Goal: Communication & Community: Answer question/provide support

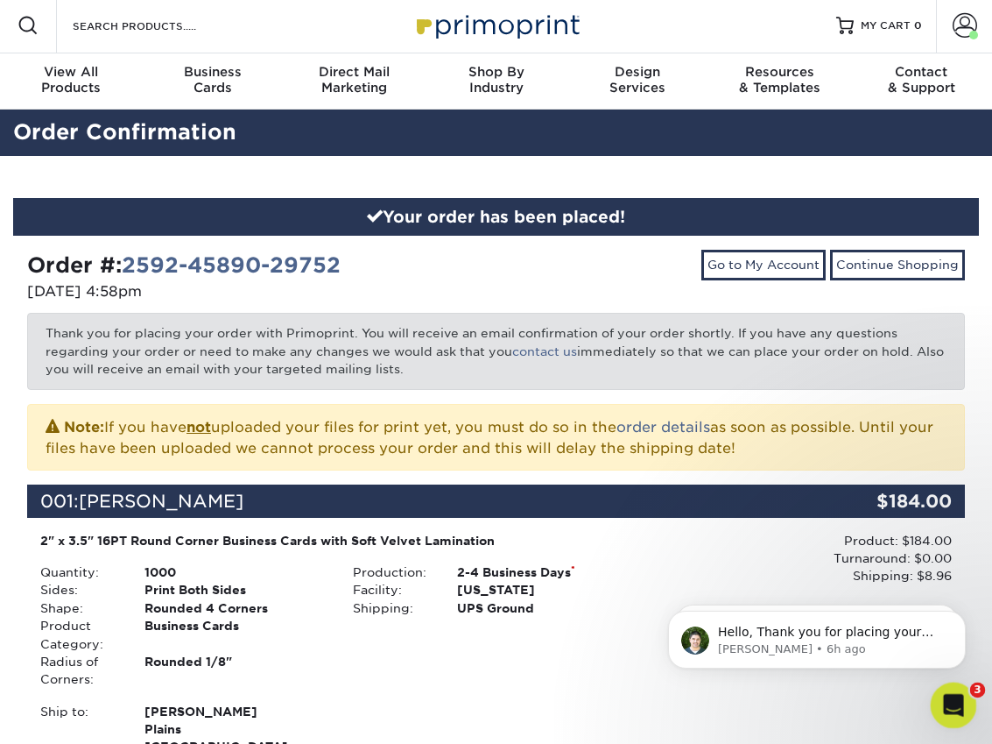
click at [942, 697] on icon "Open Intercom Messenger" at bounding box center [951, 702] width 29 height 29
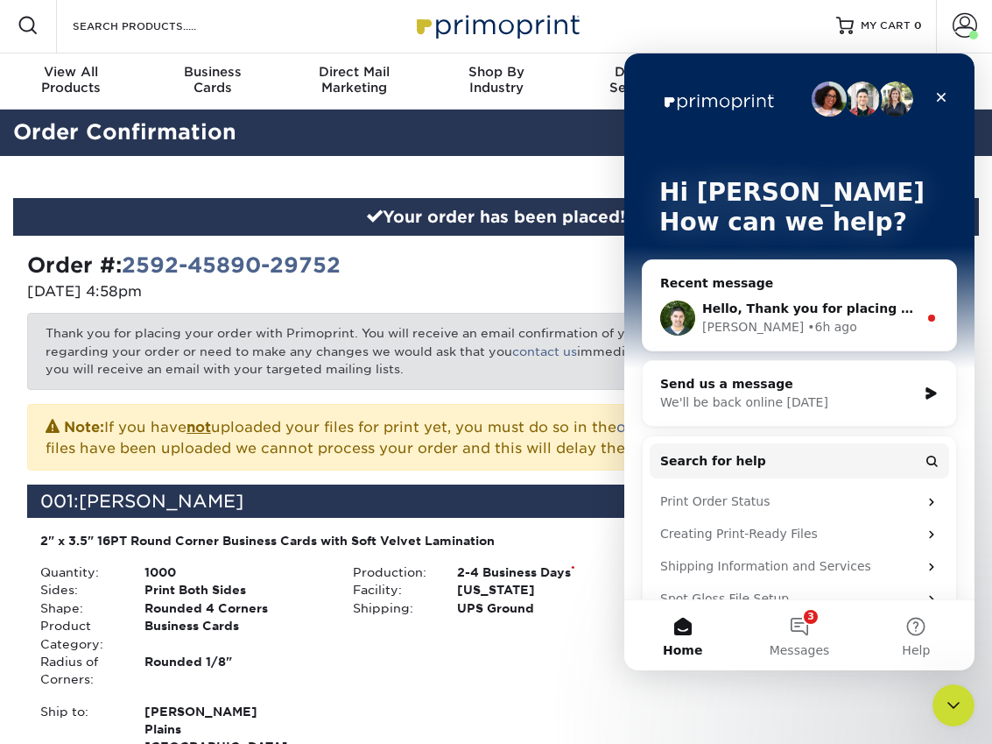
scroll to position [4, 0]
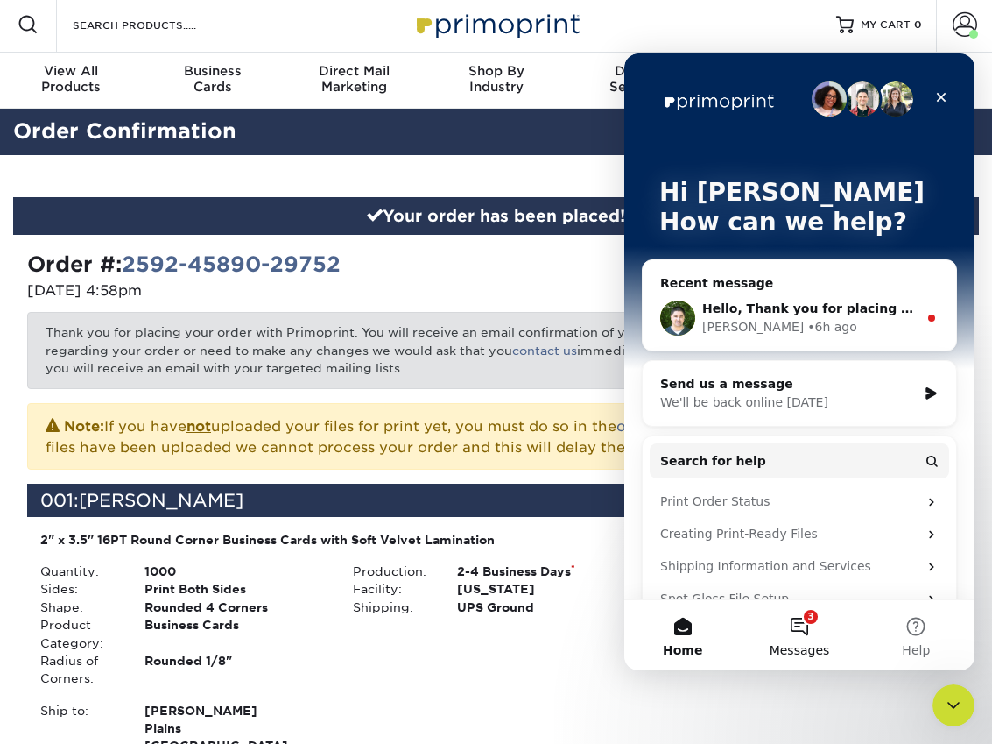
click at [816, 625] on button "3 Messages" at bounding box center [799, 635] width 116 height 70
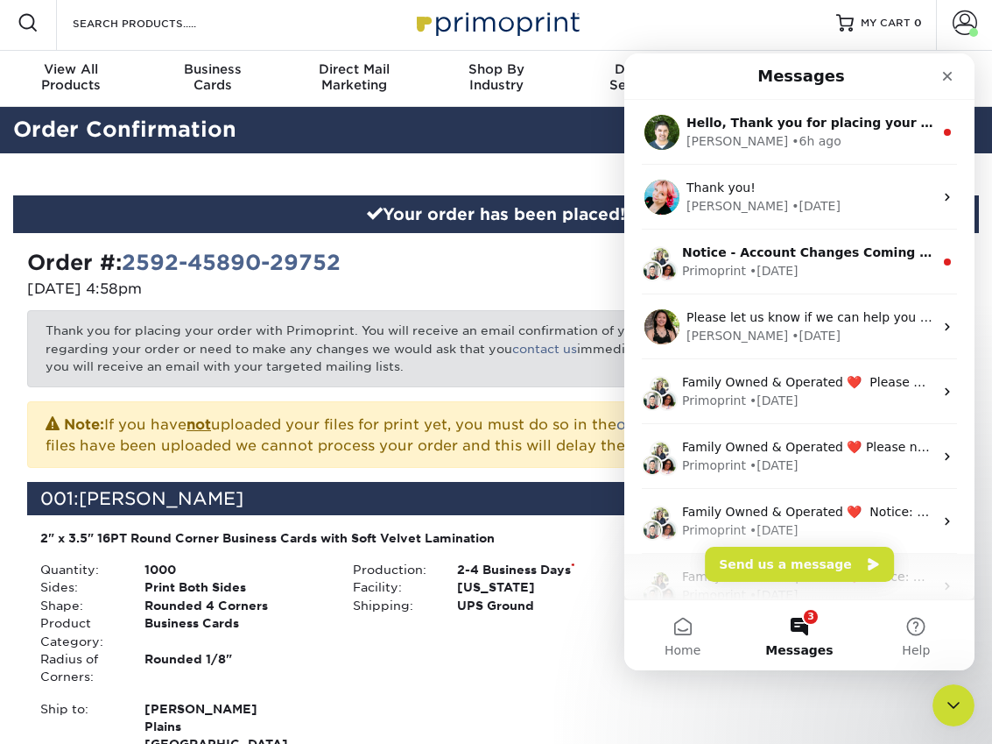
scroll to position [15, 0]
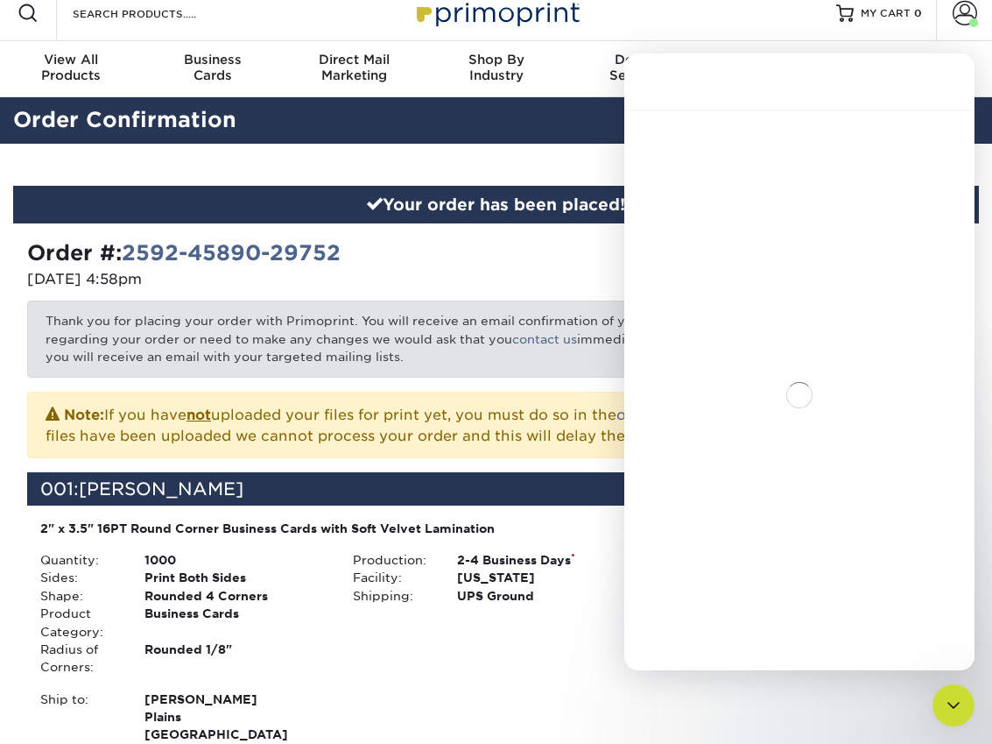
scroll to position [2, 0]
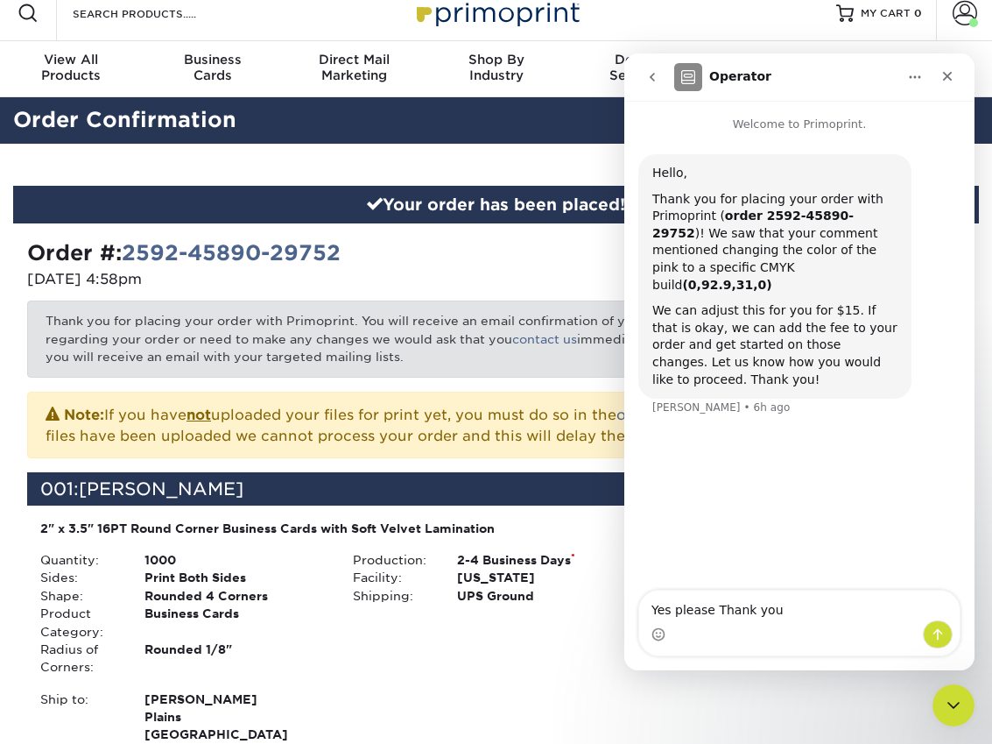
click at [943, 601] on textarea "Yes please Thank you" at bounding box center [799, 605] width 321 height 30
type textarea "Yes please Thank you"
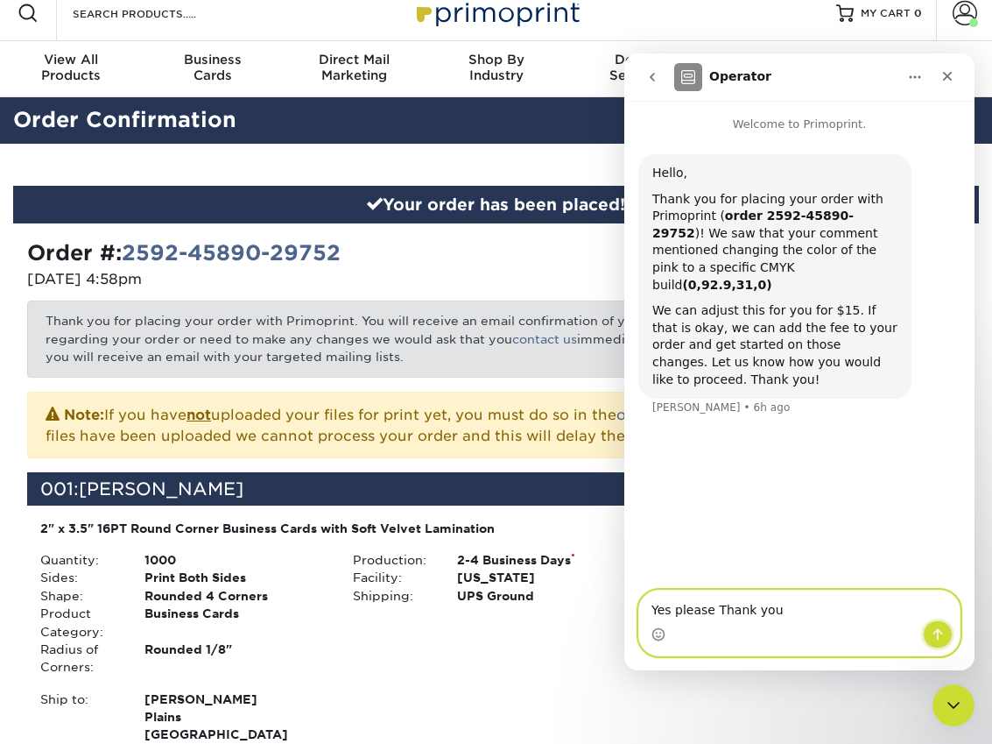
click at [944, 638] on icon "Send a message…" at bounding box center [938, 634] width 14 height 14
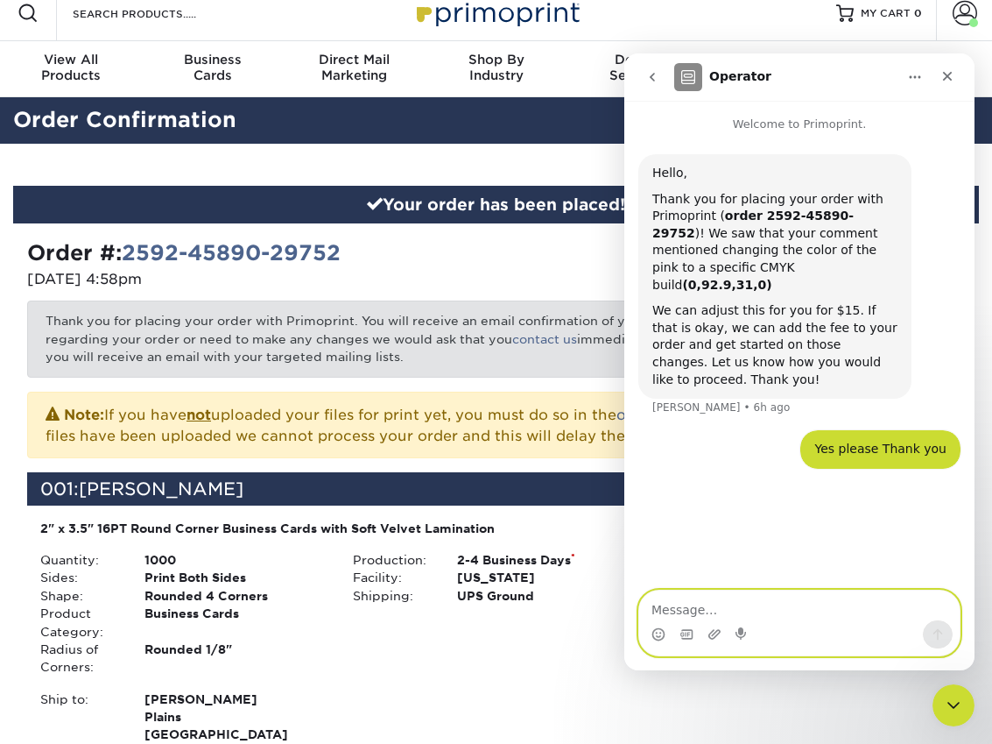
scroll to position [40, 0]
